Goal: Task Accomplishment & Management: Complete application form

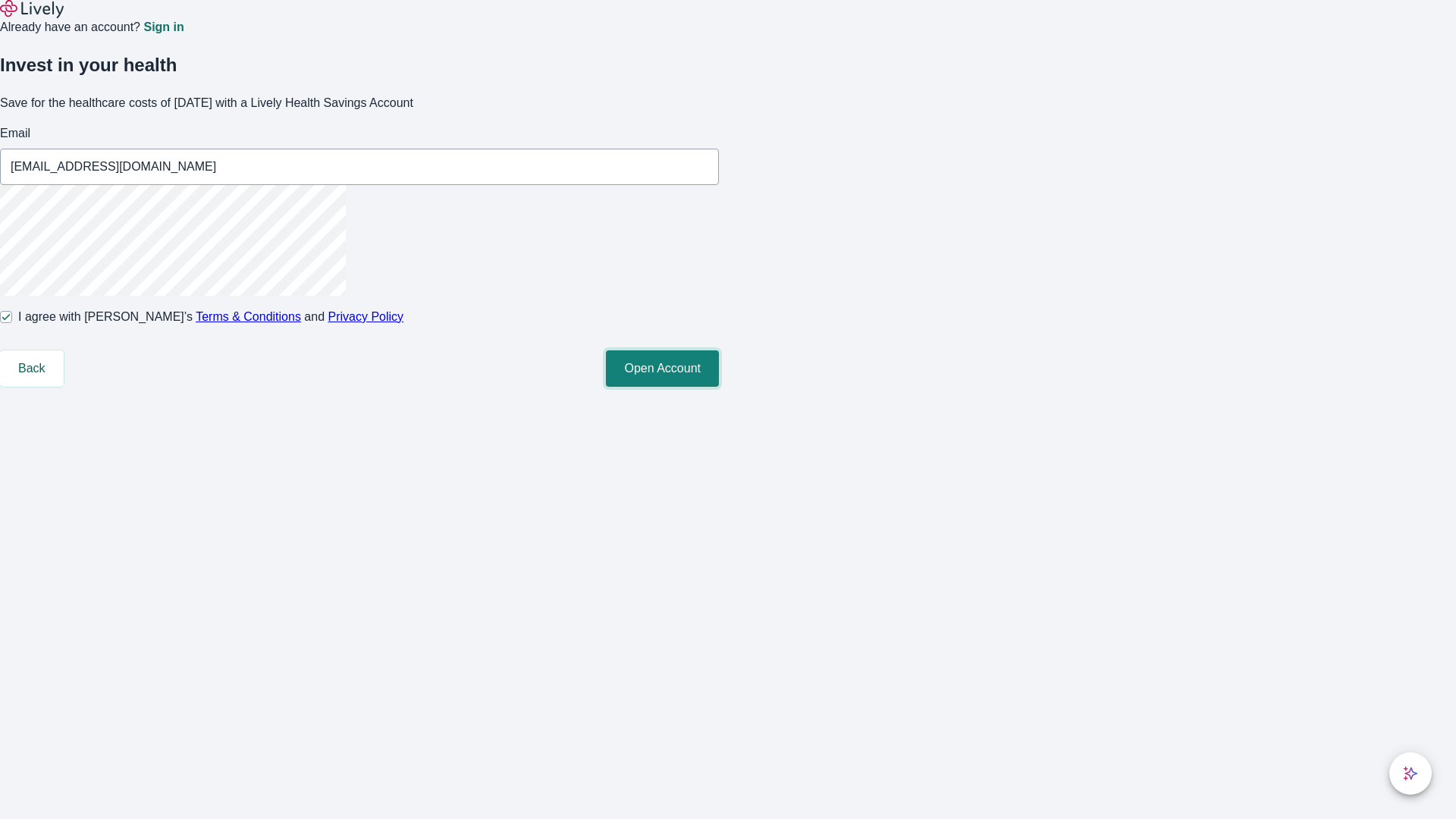
click at [719, 386] on button "Open Account" at bounding box center [662, 368] width 113 height 36
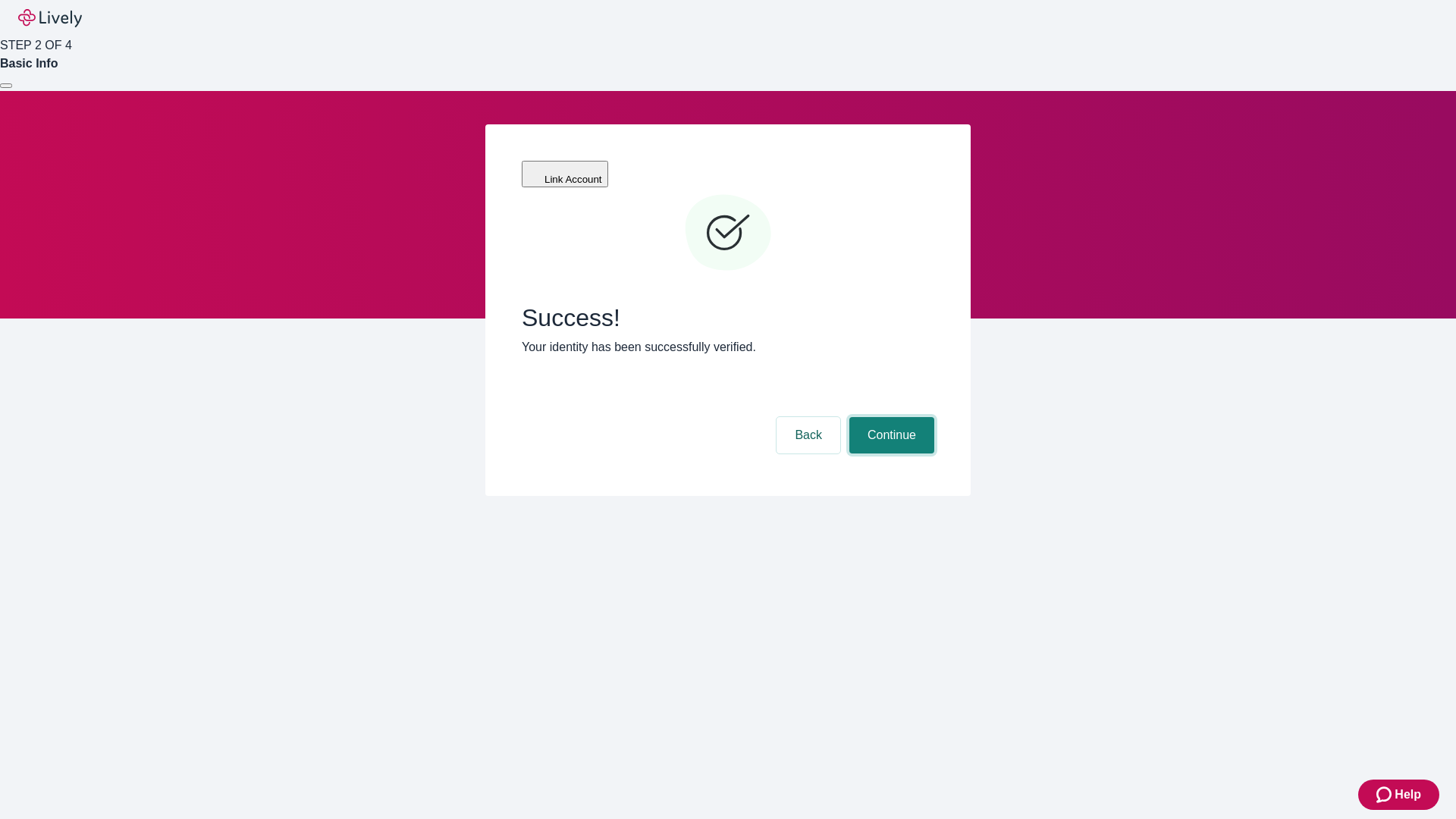
click at [889, 417] on button "Continue" at bounding box center [892, 435] width 85 height 36
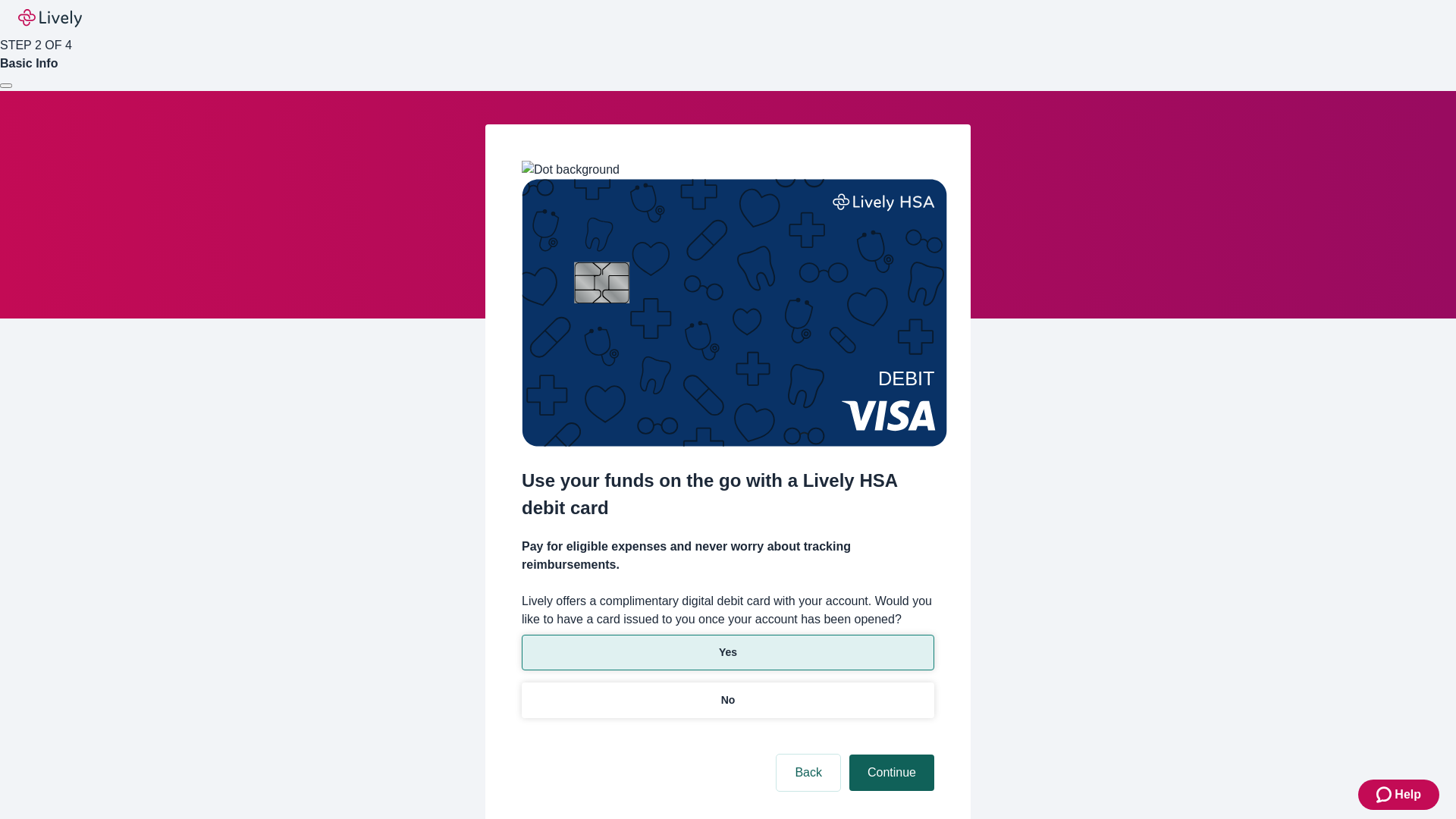
click at [727, 645] on p "Yes" at bounding box center [728, 652] width 18 height 16
click at [889, 754] on button "Continue" at bounding box center [892, 772] width 85 height 36
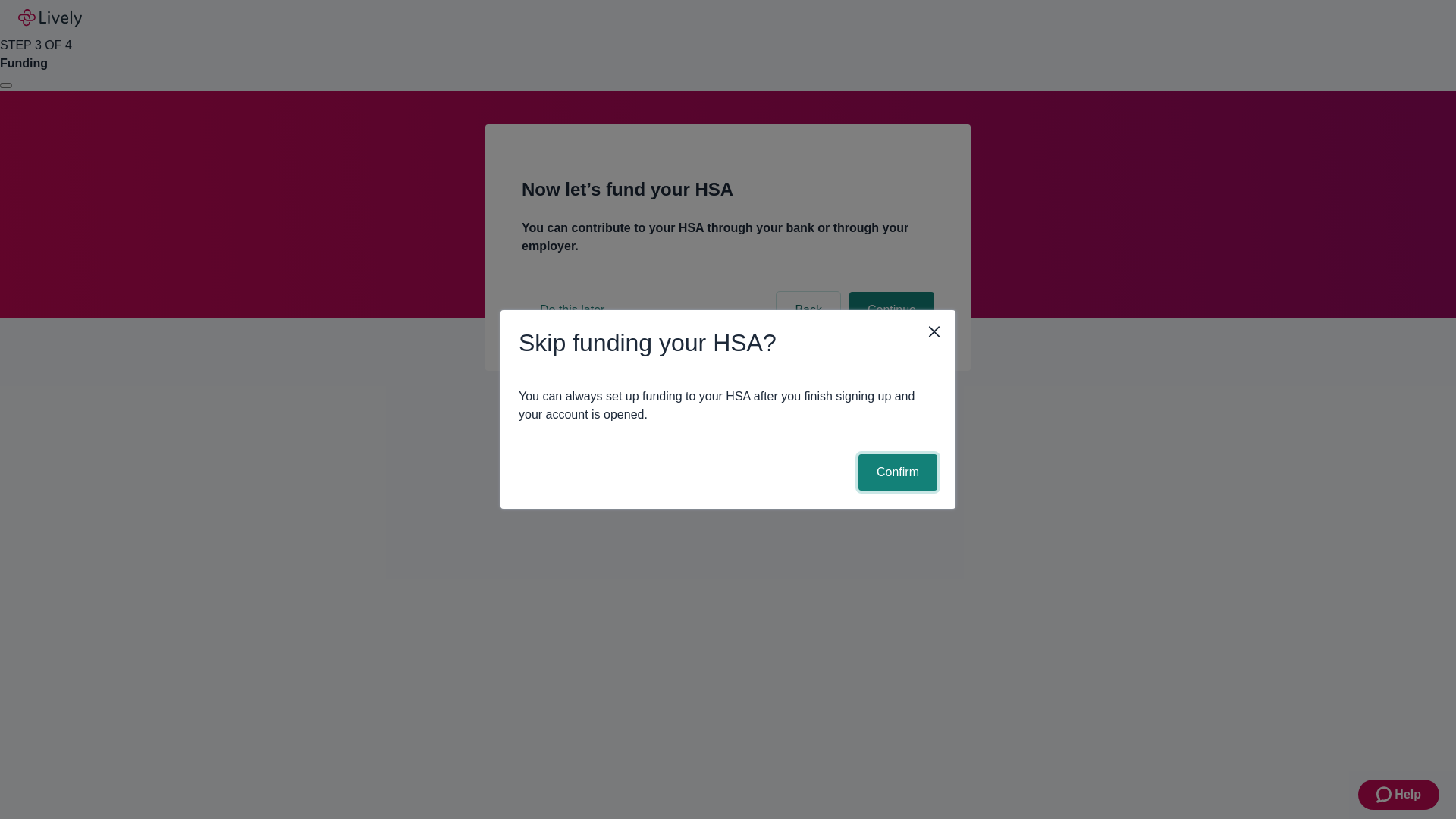
click at [895, 472] on button "Confirm" at bounding box center [898, 472] width 79 height 36
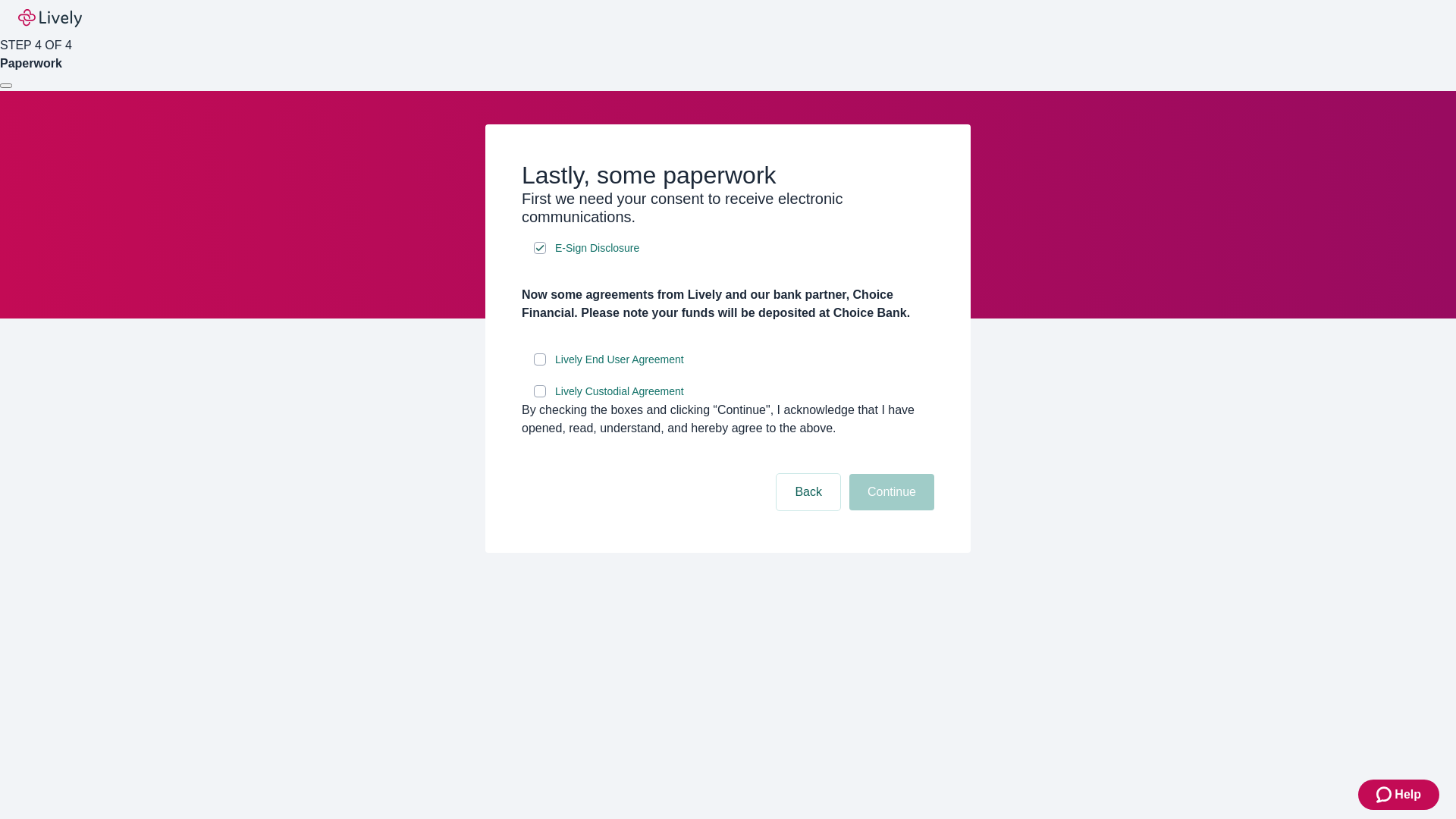
click at [540, 366] on input "Lively End User Agreement" at bounding box center [540, 360] width 12 height 12
checkbox input "true"
click at [540, 397] on input "Lively Custodial Agreement" at bounding box center [540, 392] width 12 height 12
checkbox input "true"
click at [889, 510] on button "Continue" at bounding box center [892, 492] width 85 height 36
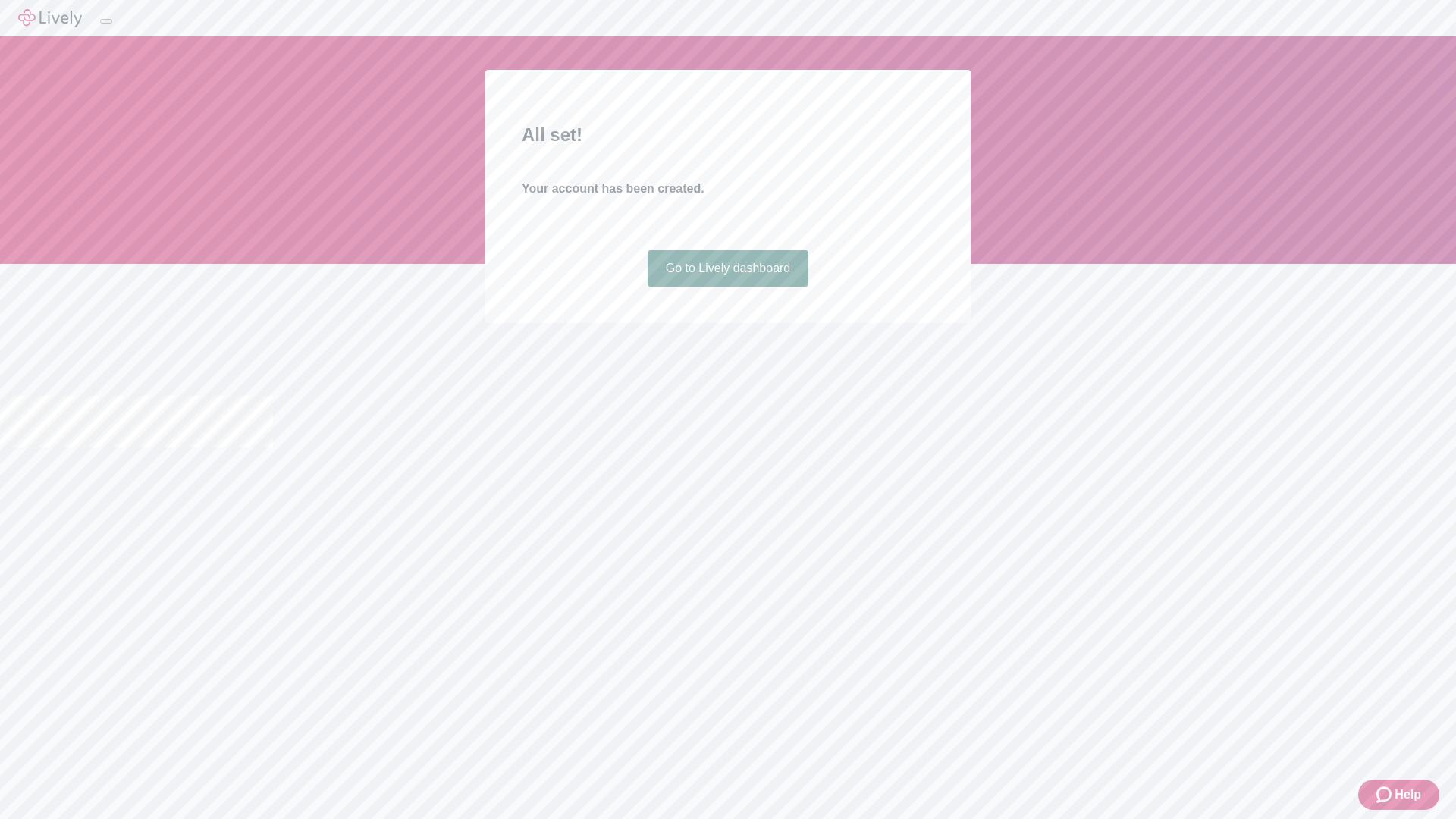
click at [727, 287] on link "Go to Lively dashboard" at bounding box center [728, 268] width 161 height 36
